Goal: Communication & Community: Answer question/provide support

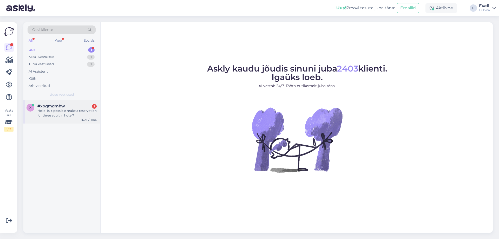
click at [69, 111] on div "Hello! Is it possible make a reservation for three adult in hotel?" at bounding box center [66, 112] width 59 height 9
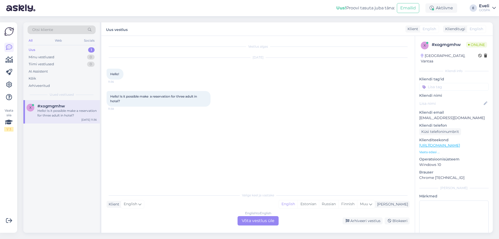
click at [259, 217] on div "English to English Võta vestlus üle" at bounding box center [258, 220] width 41 height 9
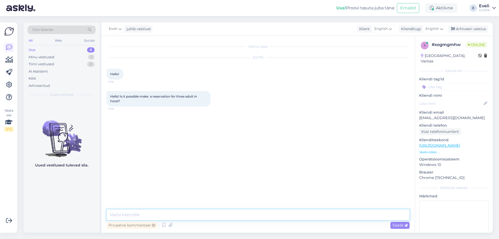
click at [187, 215] on textarea at bounding box center [258, 214] width 303 height 11
click at [158, 214] on textarea at bounding box center [258, 214] width 303 height 11
paste textarea "It is nice that you would like to visit [PERSON_NAME][GEOGRAPHIC_DATA]."
drag, startPoint x: 123, startPoint y: 214, endPoint x: 94, endPoint y: 215, distance: 29.4
click at [94, 215] on div "Otsi kliente All Web Socials Uus 0 Minu vestlused 1 Tiimi vestlused 0 AI Assist…" at bounding box center [258, 127] width 470 height 210
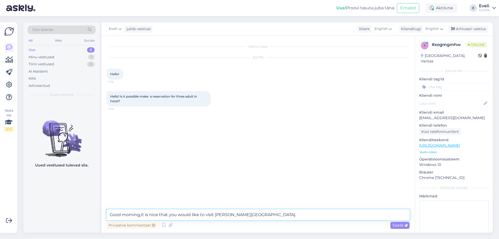
type textarea "Good morning, It is nice that you would like to visit [PERSON_NAME][GEOGRAPHIC_…"
click at [247, 216] on textarea "Good morning, It is nice that you would like to visit [PERSON_NAME][GEOGRAPHIC_…" at bounding box center [258, 211] width 303 height 17
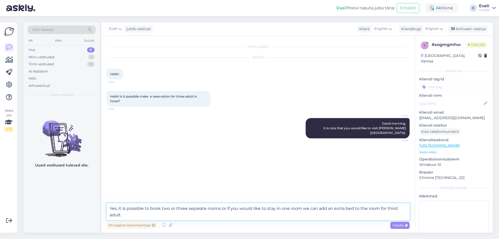
drag, startPoint x: 131, startPoint y: 216, endPoint x: 106, endPoint y: 209, distance: 26.2
click at [106, 209] on div "Vestlus algas [DATE] Hello! 11:36 Hello! Is it possible make a reservation for …" at bounding box center [258, 134] width 314 height 197
paste textarea ". Alternatively, if you prefer to stay in one room, we can add an extra bed for…"
type textarea "Yes, it is possible to book two or three separate rooms. Alternatively, if you …"
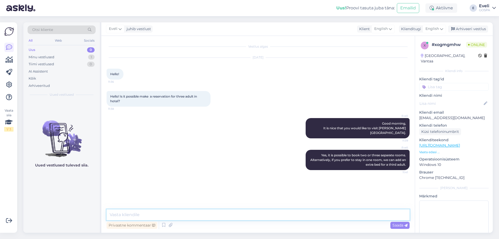
click at [232, 214] on textarea at bounding box center [258, 214] width 303 height 11
paste textarea "Please let us know what would be most convenient for you."
drag, startPoint x: 216, startPoint y: 213, endPoint x: 193, endPoint y: 213, distance: 23.1
click at [193, 213] on textarea "Please let us know what would be most convenient for you." at bounding box center [258, 214] width 303 height 11
type textarea "Please let us know what would be most suitable for you."
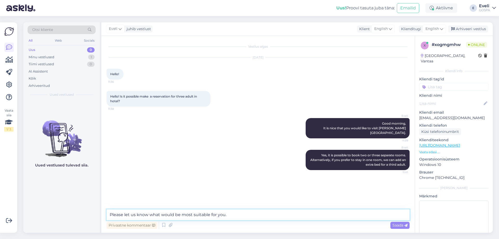
click at [244, 217] on textarea "Please let us know what would be most suitable for you." at bounding box center [258, 214] width 303 height 11
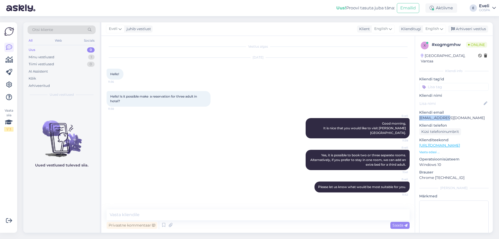
drag, startPoint x: 447, startPoint y: 112, endPoint x: 416, endPoint y: 111, distance: 31.5
click at [416, 111] on div "x # xogmgmhw Online [GEOGRAPHIC_DATA], Vantaa Kliendi info Kliendi tag'id Klien…" at bounding box center [454, 145] width 78 height 219
click at [294, 139] on div "Eveli Good morning, It is nice that you would like to visit [PERSON_NAME][GEOGR…" at bounding box center [258, 128] width 303 height 32
